Goal: Task Accomplishment & Management: Manage account settings

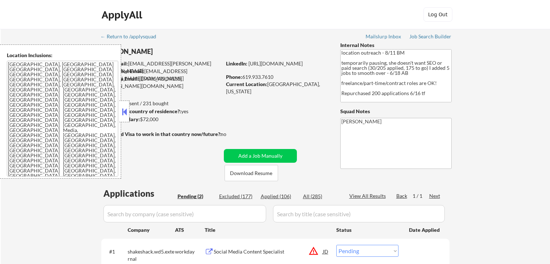
select select ""pending""
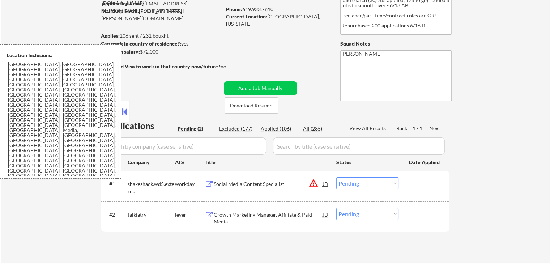
scroll to position [109, 0]
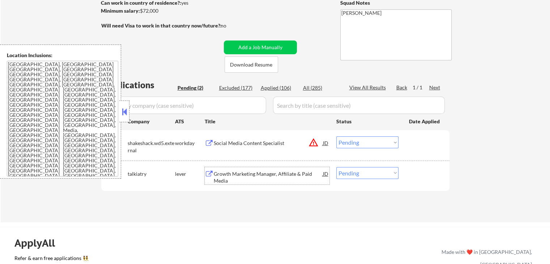
click at [227, 176] on div "Growth Marketing Manager, Affiliate & Paid Media" at bounding box center [268, 177] width 109 height 14
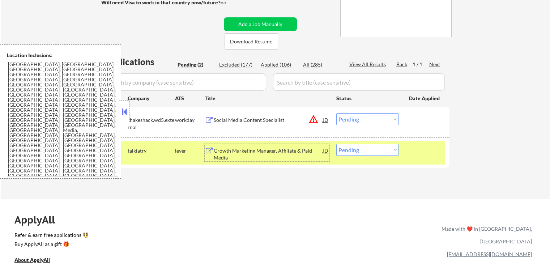
scroll to position [145, 0]
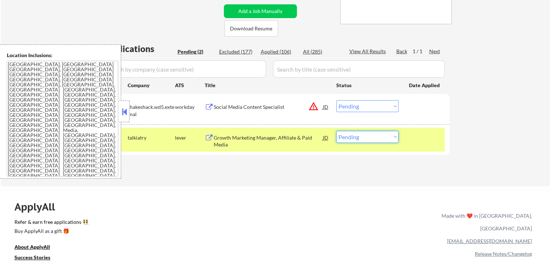
click at [368, 138] on select "Choose an option... Pending Applied Excluded (Questions) Excluded (Expired) Exc…" at bounding box center [368, 137] width 62 height 12
select select ""applied""
click at [337, 131] on select "Choose an option... Pending Applied Excluded (Questions) Excluded (Expired) Exc…" at bounding box center [368, 137] width 62 height 12
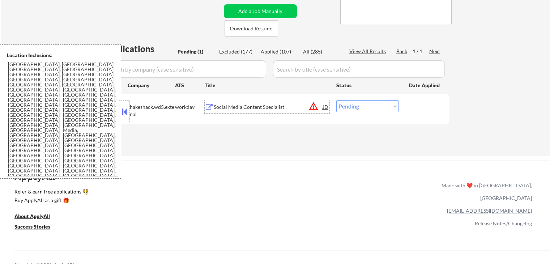
click at [243, 107] on div "Social Media Content Specialist" at bounding box center [268, 107] width 109 height 7
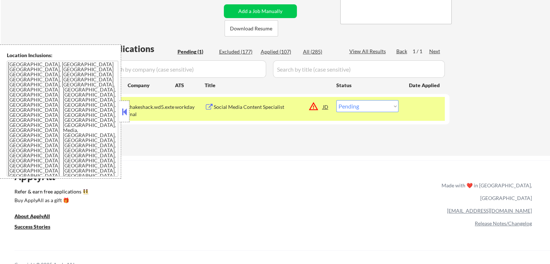
click at [125, 110] on button at bounding box center [125, 111] width 8 height 11
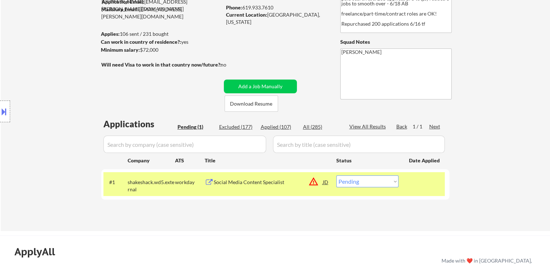
scroll to position [109, 0]
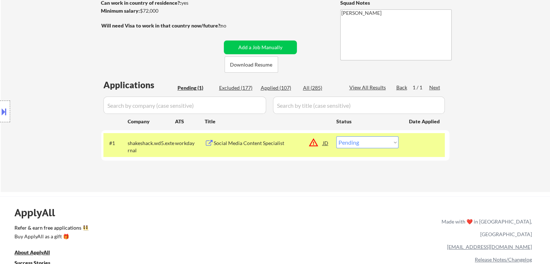
click at [366, 145] on select "Choose an option... Pending Applied Excluded (Questions) Excluded (Expired) Exc…" at bounding box center [368, 142] width 62 height 12
select select ""excluded__location_""
click at [337, 136] on select "Choose an option... Pending Applied Excluded (Questions) Excluded (Expired) Exc…" at bounding box center [368, 142] width 62 height 12
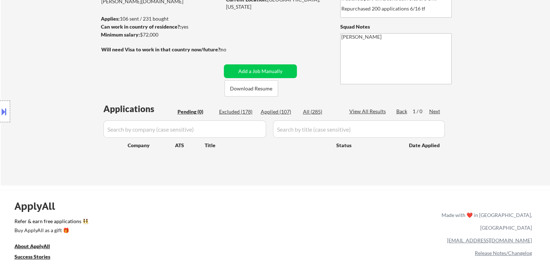
scroll to position [72, 0]
